Goal: Find specific page/section: Locate a particular part of the current website

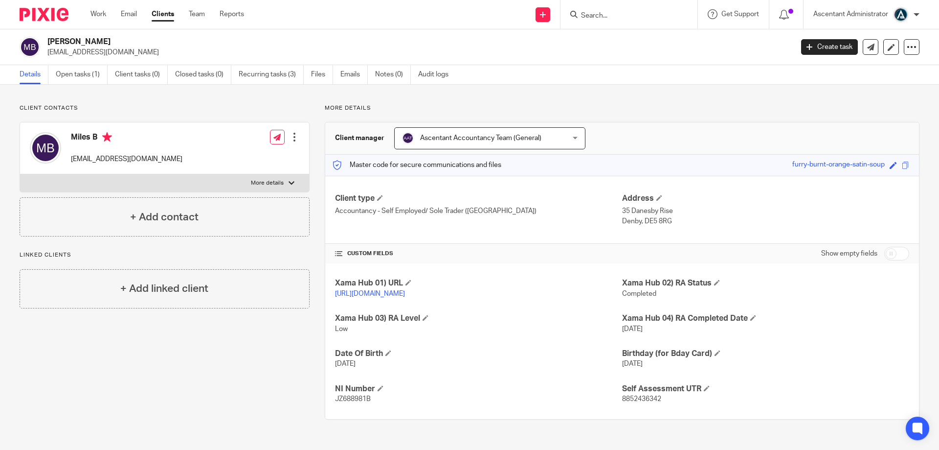
click at [595, 18] on input "Search" at bounding box center [624, 16] width 88 height 9
type input "new bloom"
click at [617, 39] on link at bounding box center [638, 38] width 121 height 15
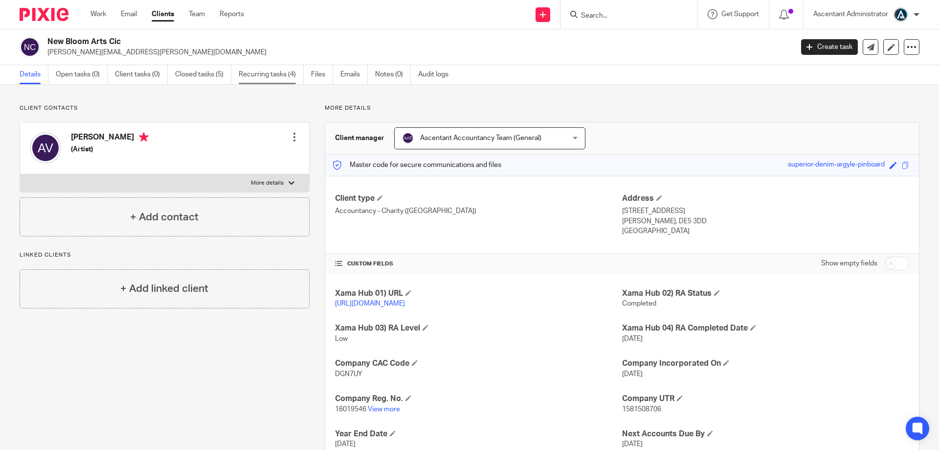
click at [265, 78] on link "Recurring tasks (4)" at bounding box center [271, 74] width 65 height 19
